Goal: Task Accomplishment & Management: Use online tool/utility

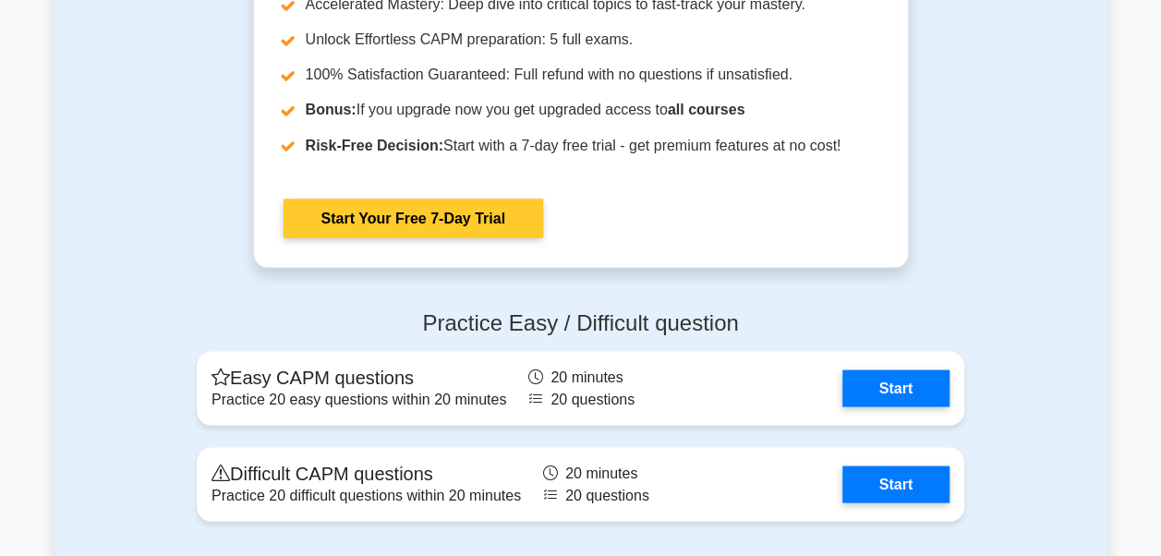
scroll to position [5635, 0]
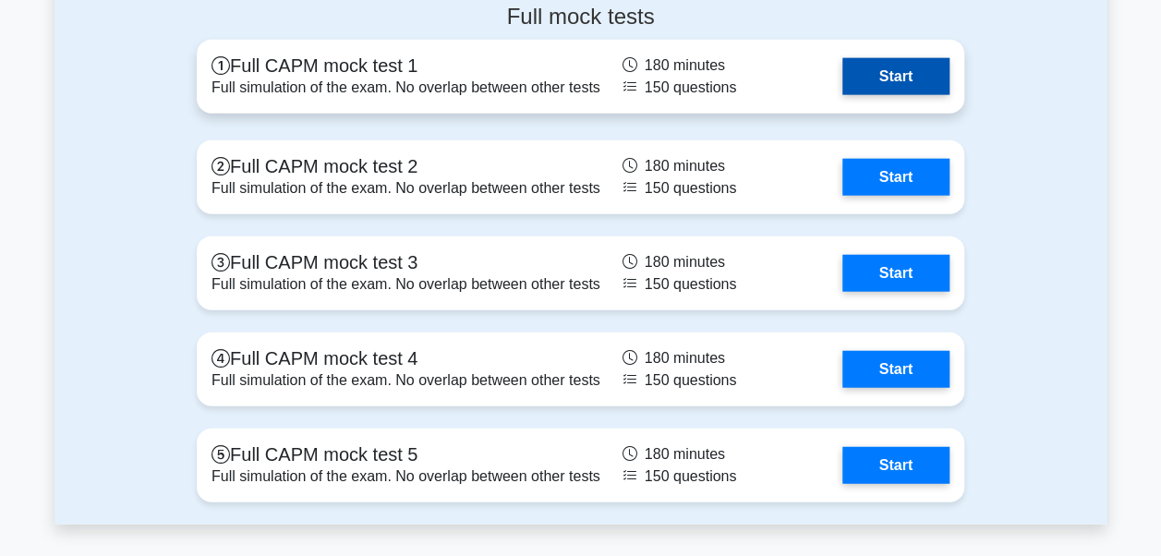
click at [906, 72] on link "Start" at bounding box center [895, 76] width 107 height 37
click at [885, 72] on link "Start" at bounding box center [895, 76] width 107 height 37
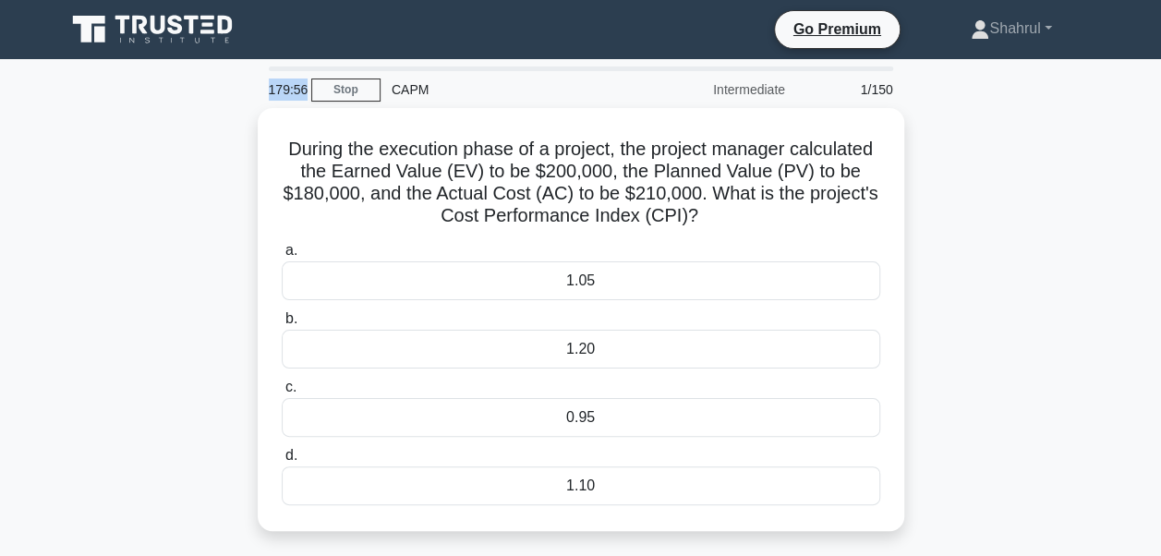
drag, startPoint x: 257, startPoint y: 88, endPoint x: 303, endPoint y: 94, distance: 46.6
click at [303, 94] on div "179:56" at bounding box center [285, 89] width 54 height 37
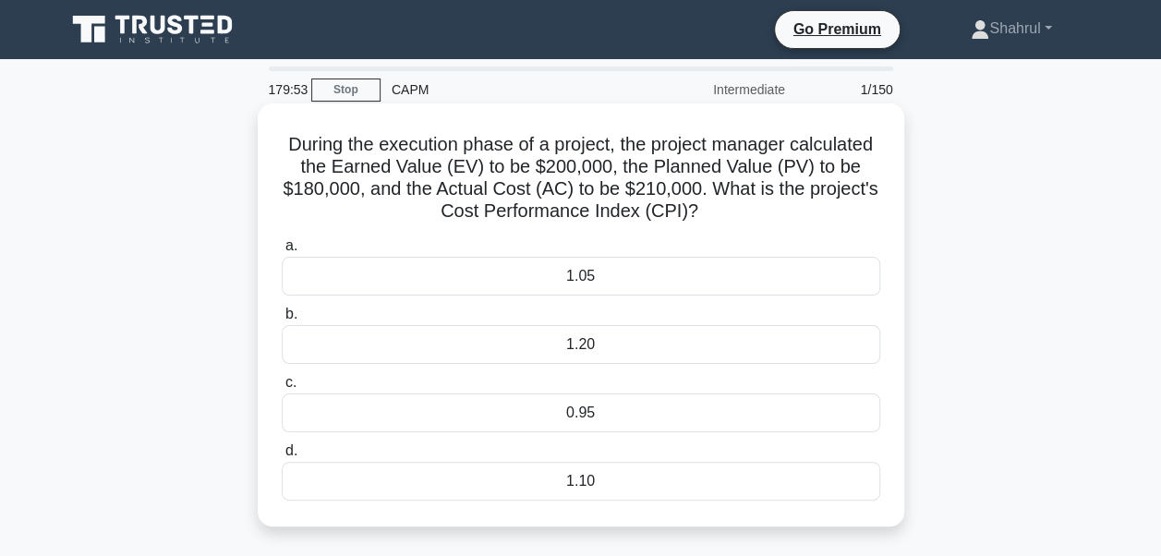
click at [695, 207] on h5 "During the execution phase of a project, the project manager calculated the Ear…" at bounding box center [581, 178] width 602 height 91
drag, startPoint x: 434, startPoint y: 209, endPoint x: 741, endPoint y: 204, distance: 306.7
click at [741, 204] on h5 "During the execution phase of a project, the project manager calculated the Ear…" at bounding box center [581, 178] width 602 height 91
click at [323, 401] on div "0.95" at bounding box center [581, 413] width 599 height 39
click at [282, 389] on input "c. 0.95" at bounding box center [282, 383] width 0 height 12
